Goal: Transaction & Acquisition: Book appointment/travel/reservation

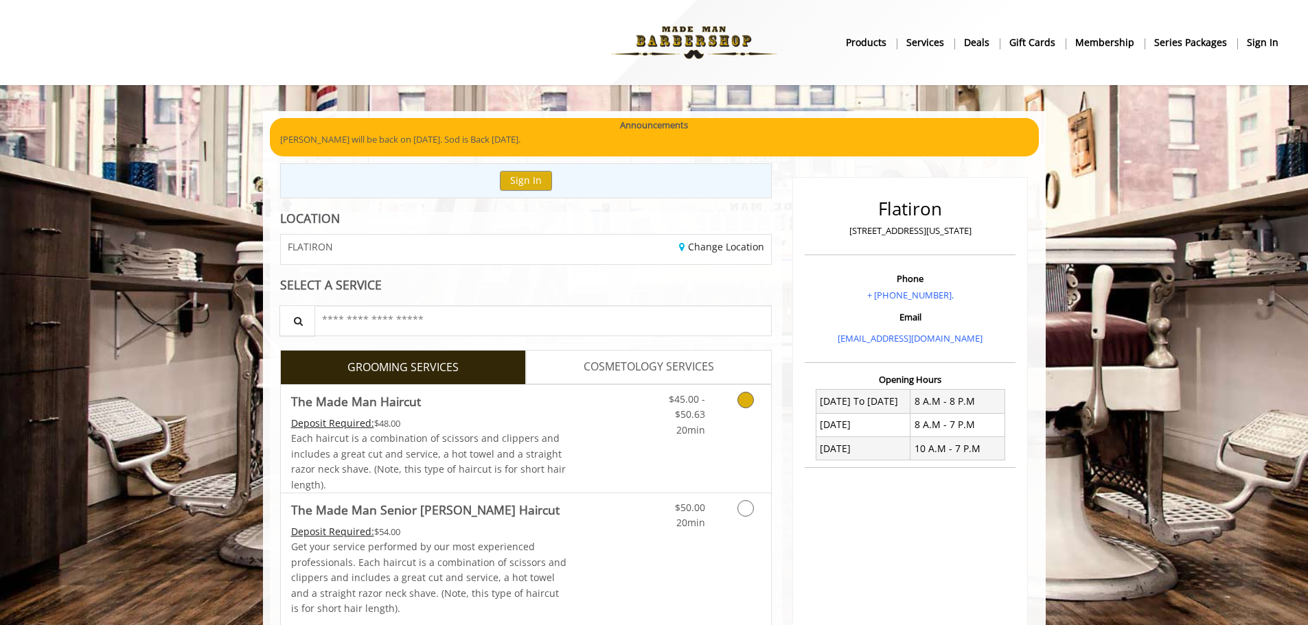
click at [413, 406] on Haircut "The Made Man Haircut" at bounding box center [356, 401] width 130 height 19
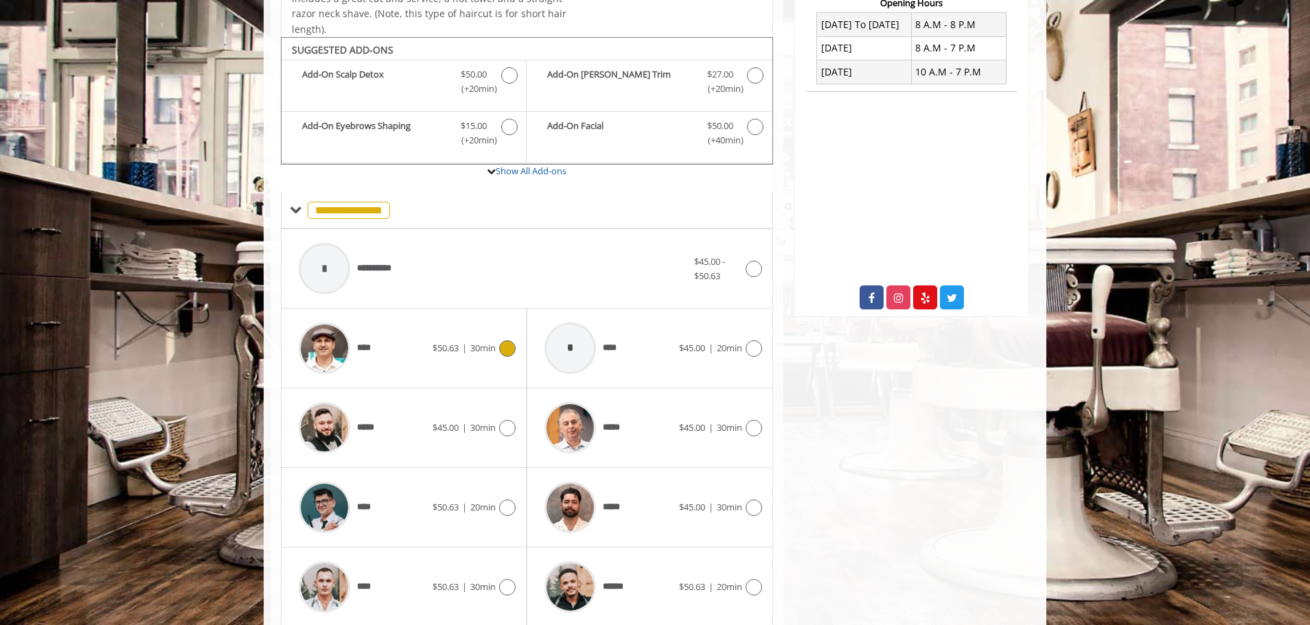
scroll to position [414, 0]
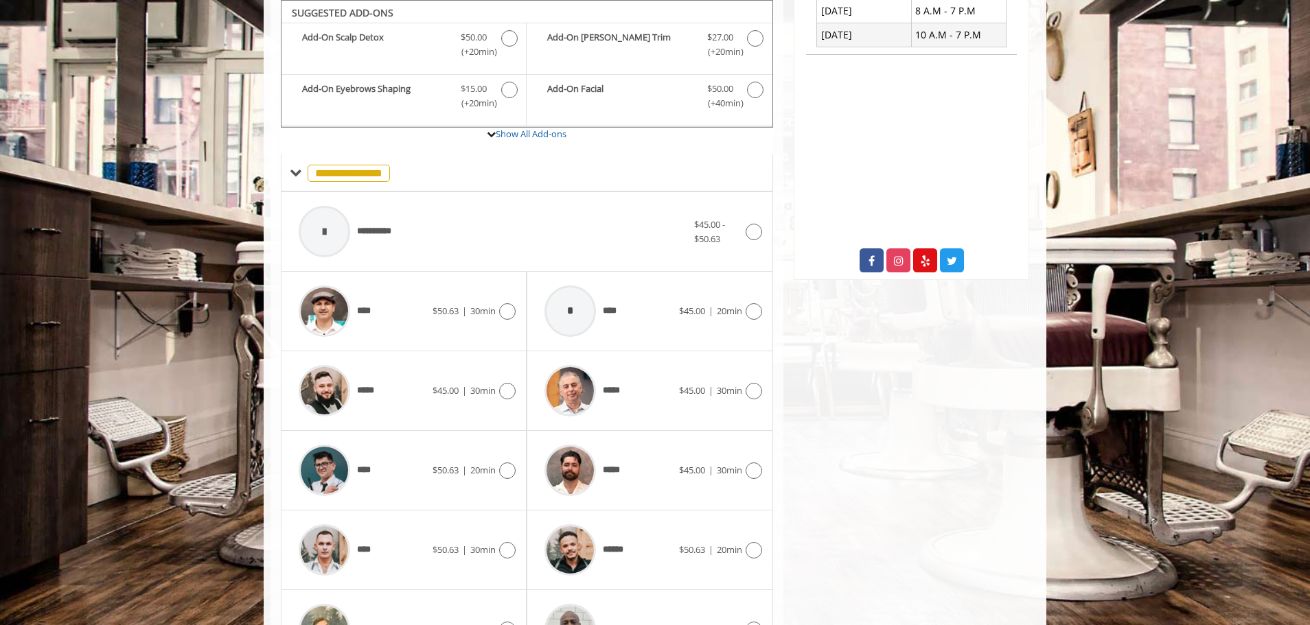
click at [380, 493] on div "****" at bounding box center [362, 470] width 141 height 65
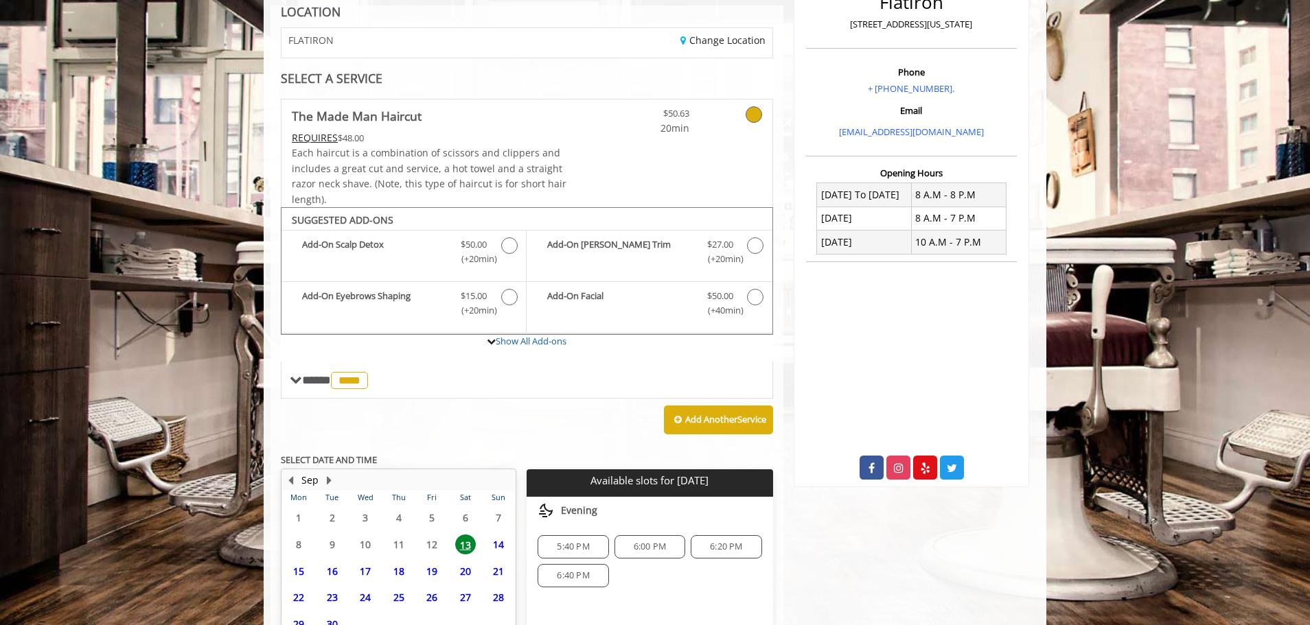
scroll to position [333, 0]
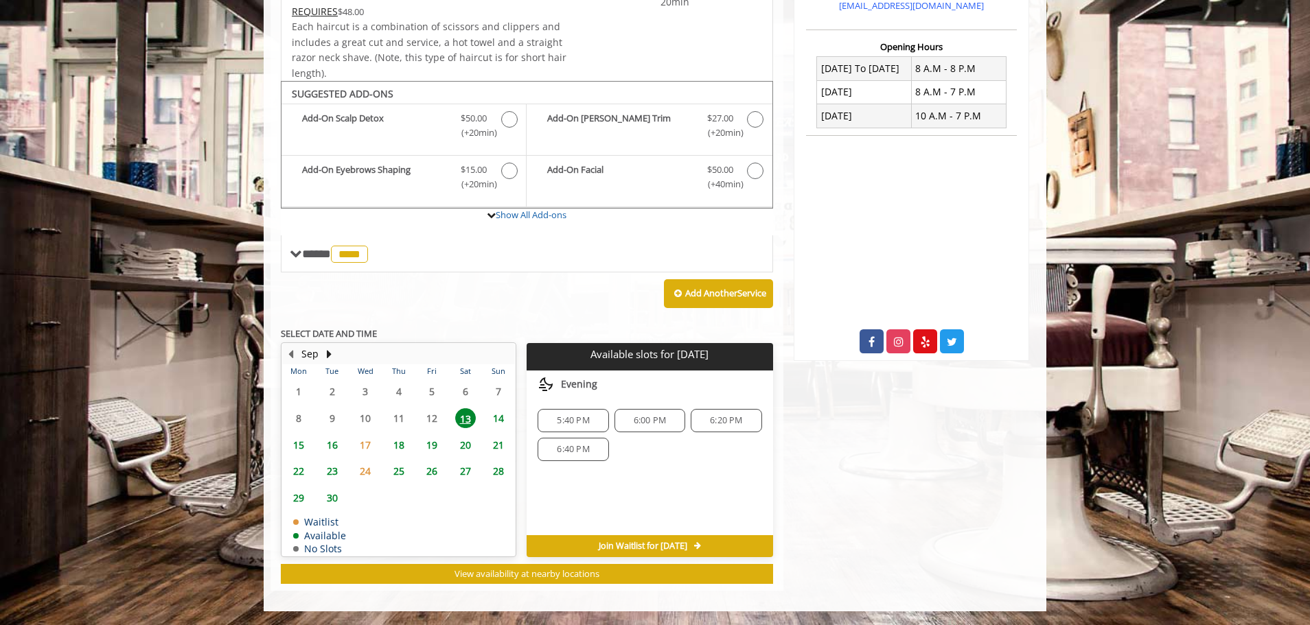
click at [745, 426] on span "6:20 PM" at bounding box center [726, 420] width 58 height 11
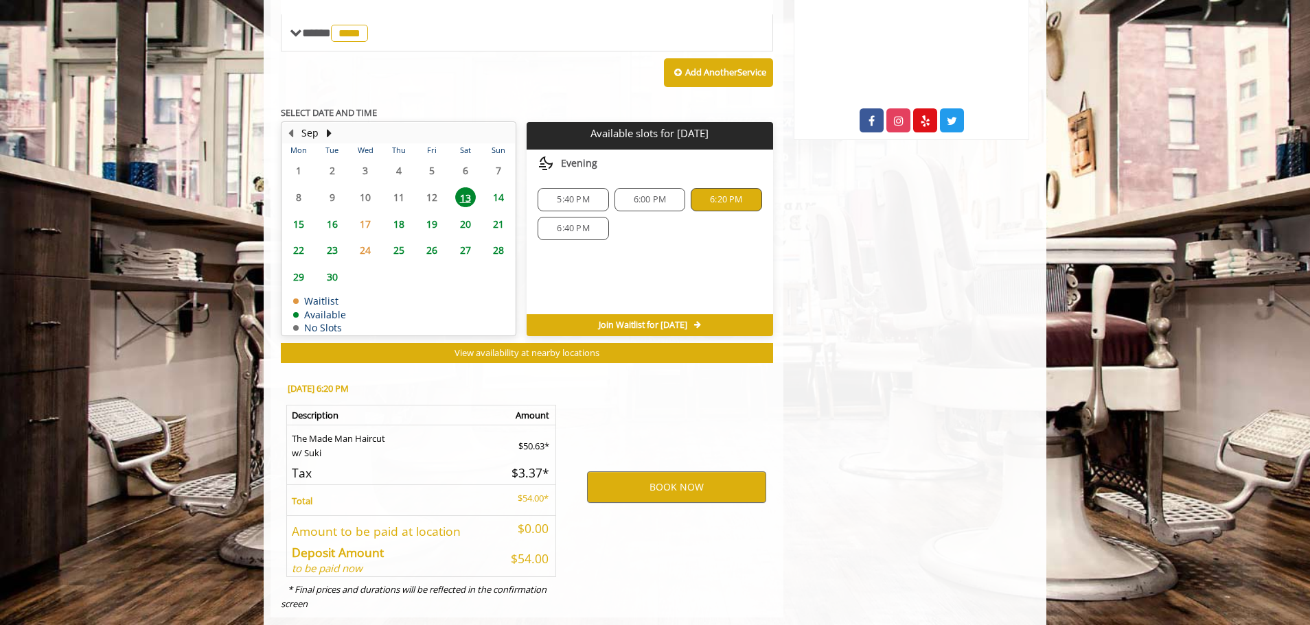
scroll to position [581, 0]
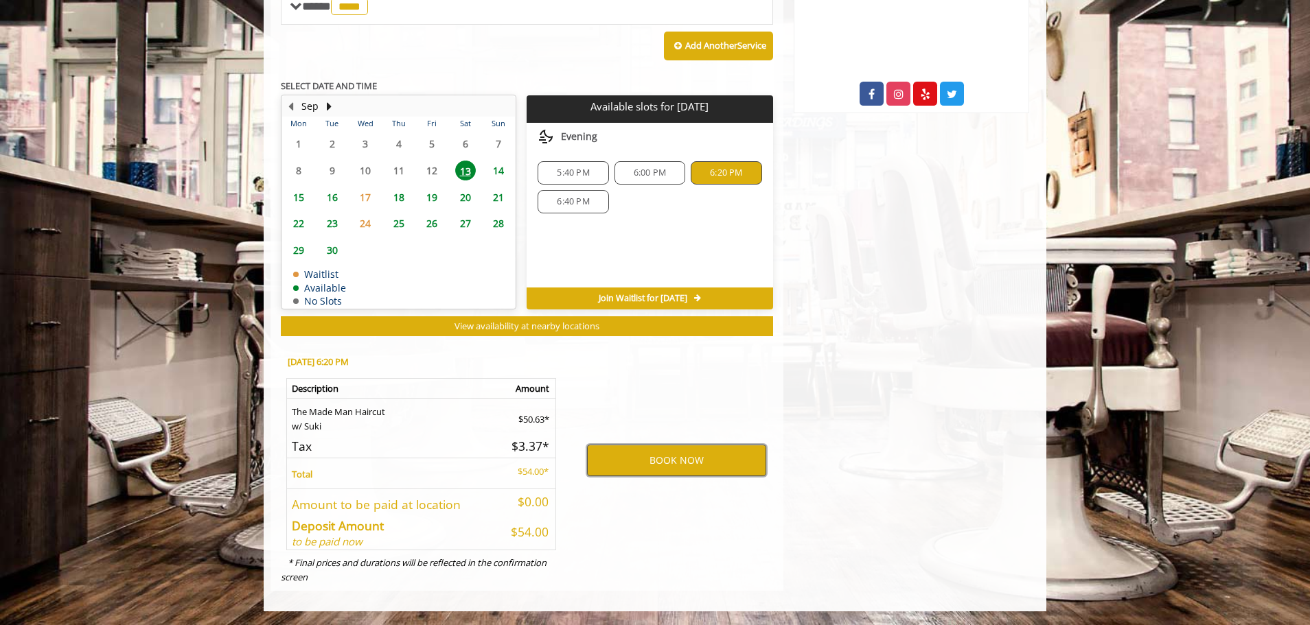
click at [656, 463] on button "BOOK NOW" at bounding box center [676, 461] width 179 height 32
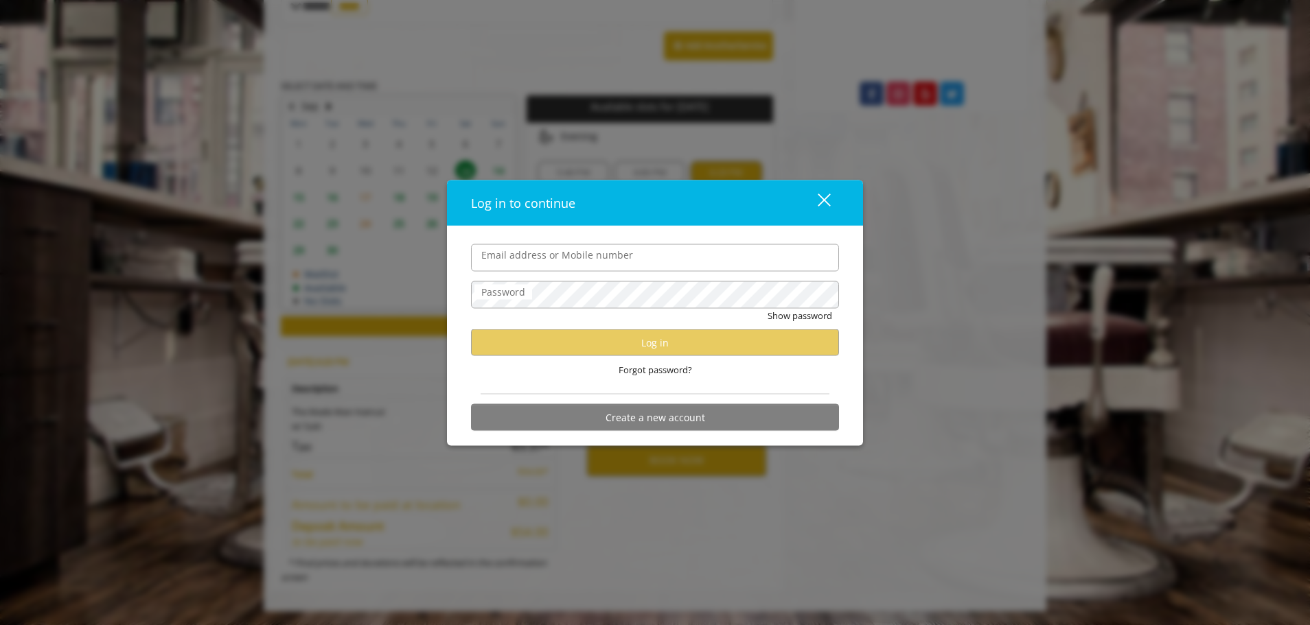
click at [610, 248] on label "Email address or Mobile number" at bounding box center [556, 254] width 165 height 15
click at [610, 248] on input "Email address or Mobile number" at bounding box center [655, 257] width 368 height 27
click at [634, 256] on input "Email address or Mobile number" at bounding box center [655, 257] width 368 height 27
click at [684, 249] on input "Email address or Mobile number" at bounding box center [655, 257] width 368 height 27
type input "**********"
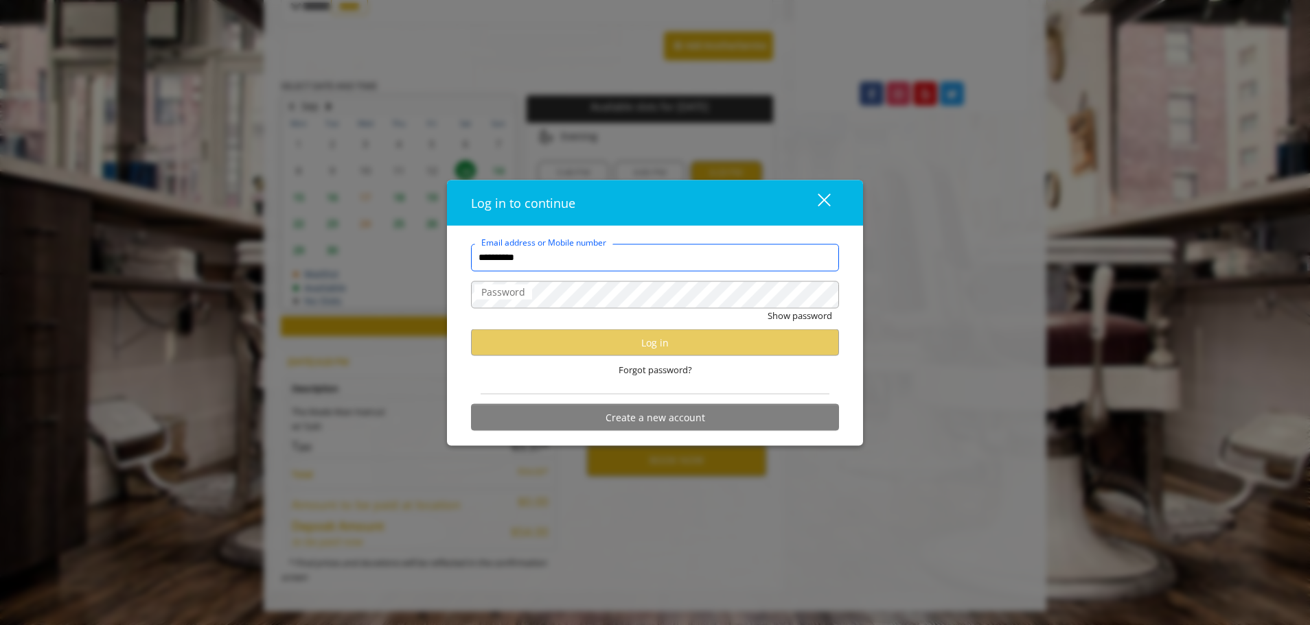
scroll to position [0, 0]
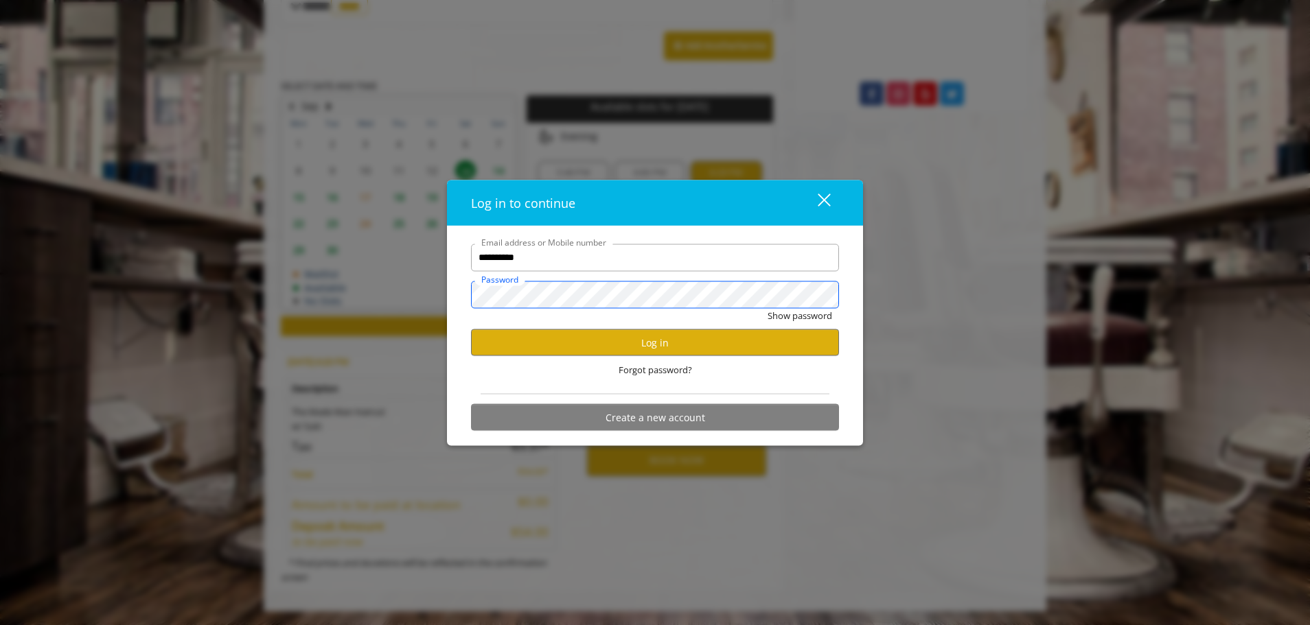
click at [768, 308] on button "Show password" at bounding box center [800, 315] width 65 height 14
click at [636, 338] on button "Log in" at bounding box center [655, 343] width 368 height 27
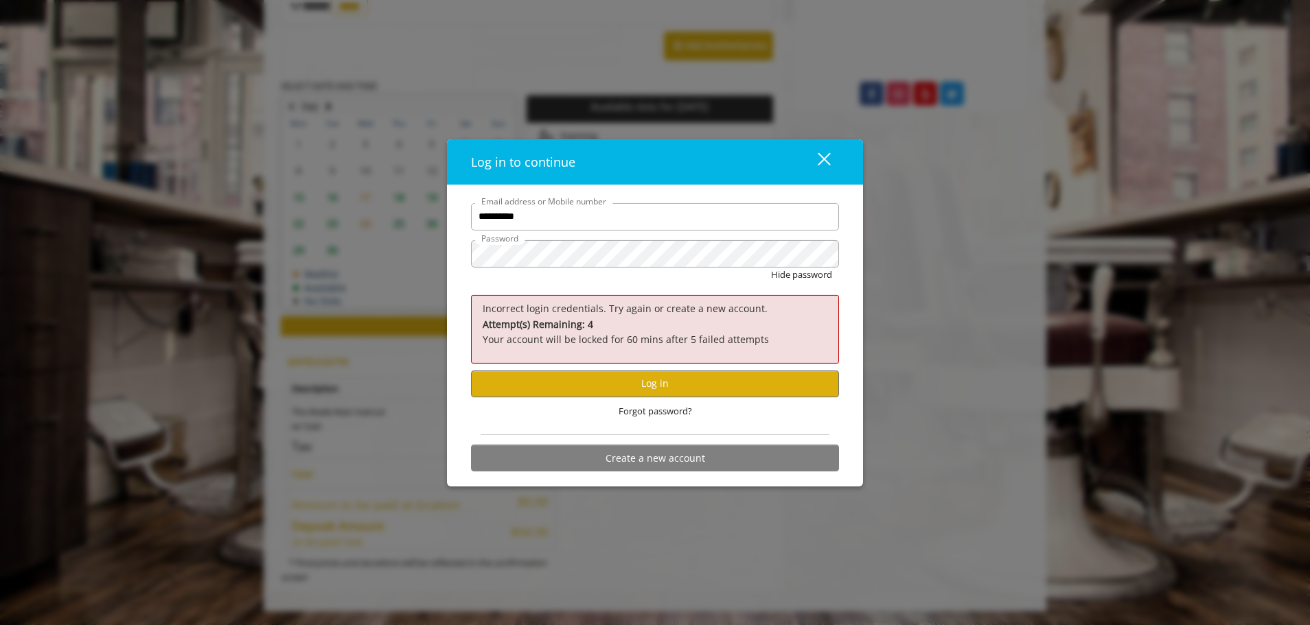
click at [829, 150] on button "close" at bounding box center [815, 162] width 47 height 28
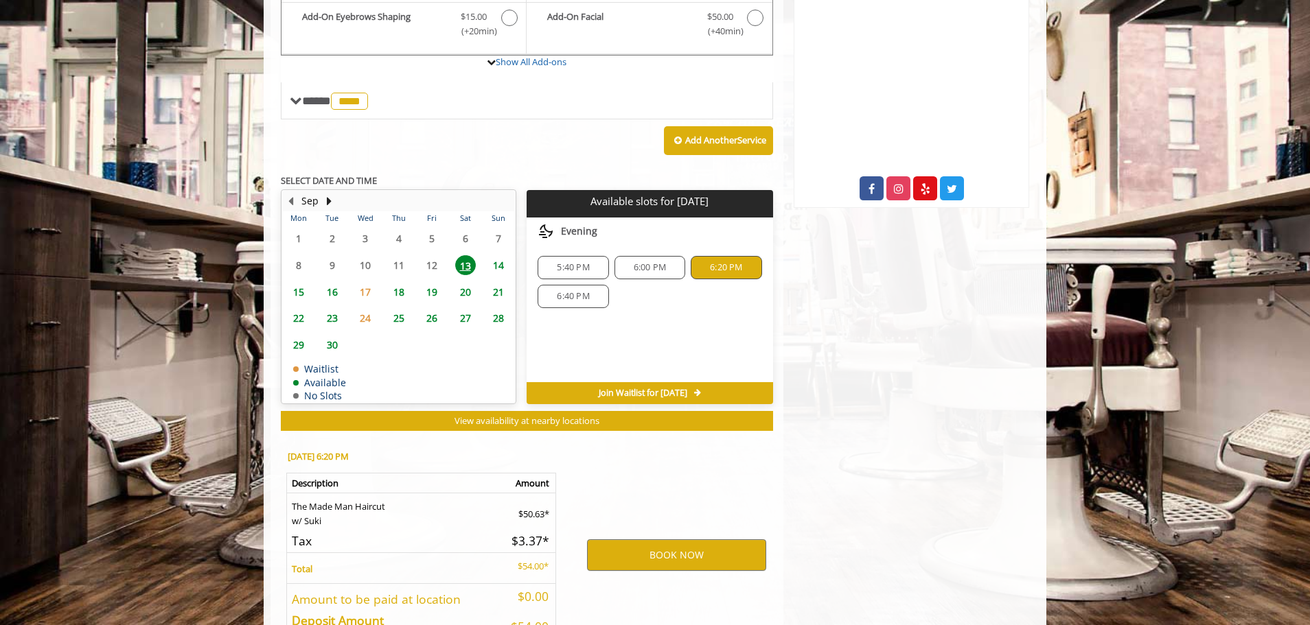
scroll to position [549, 0]
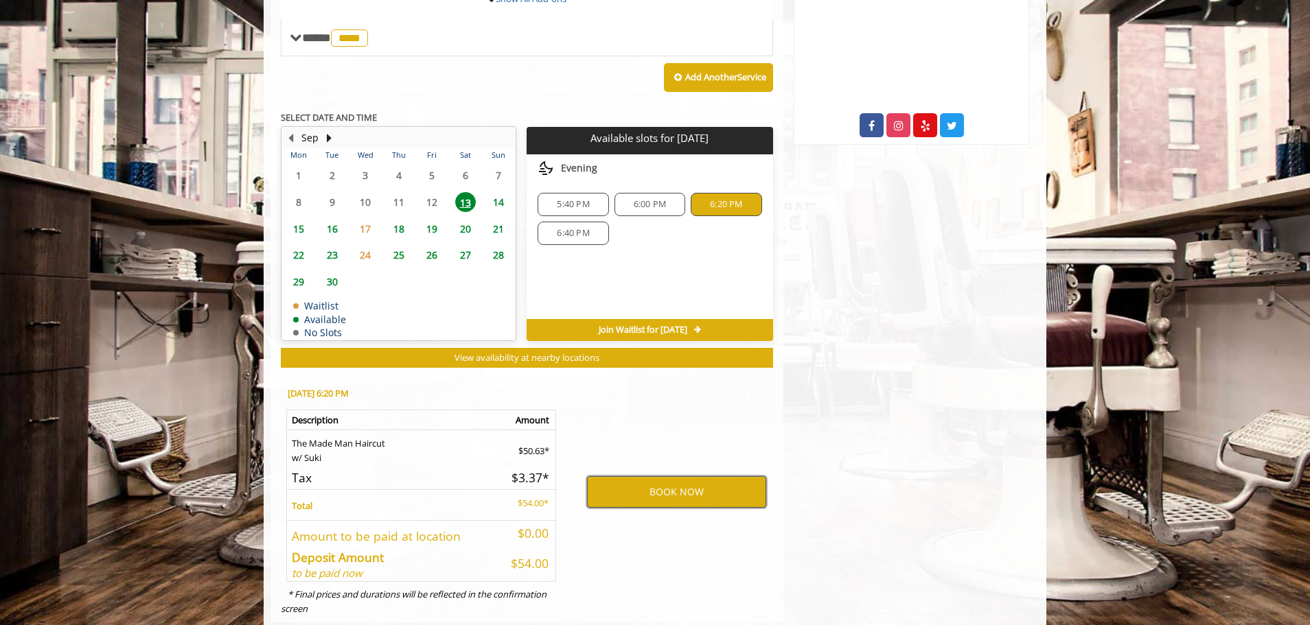
click at [641, 480] on button "BOOK NOW" at bounding box center [676, 492] width 179 height 32
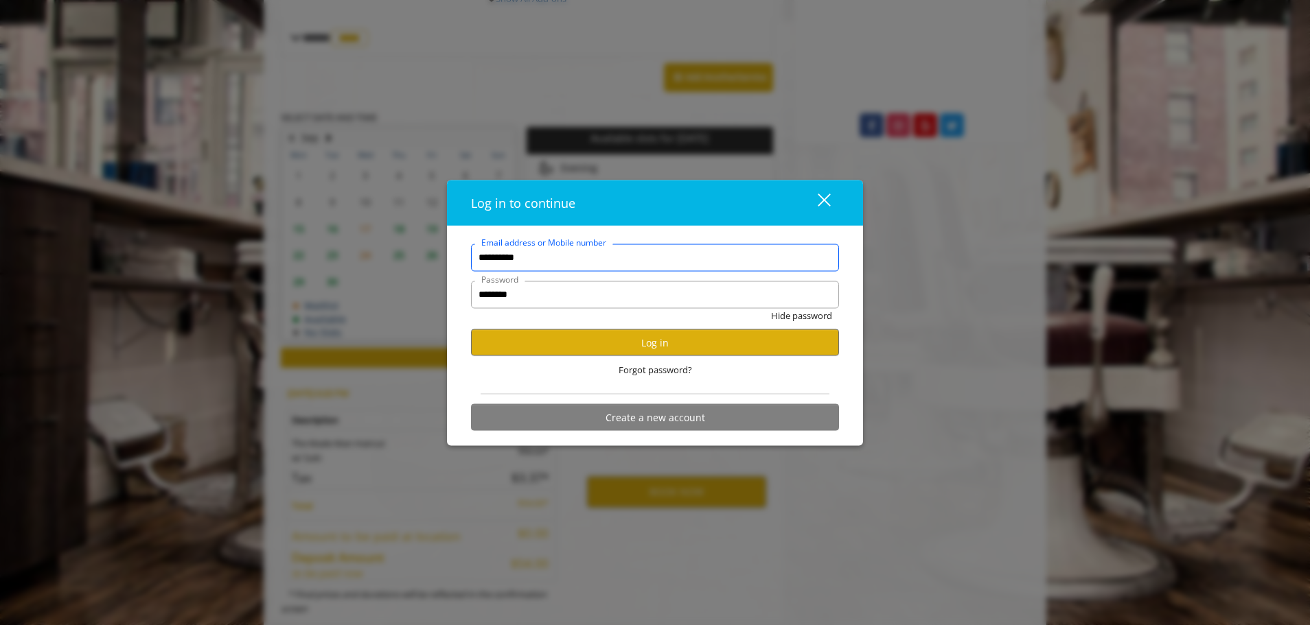
click at [614, 263] on input "**********" at bounding box center [655, 257] width 368 height 27
